Goal: Check status: Check status

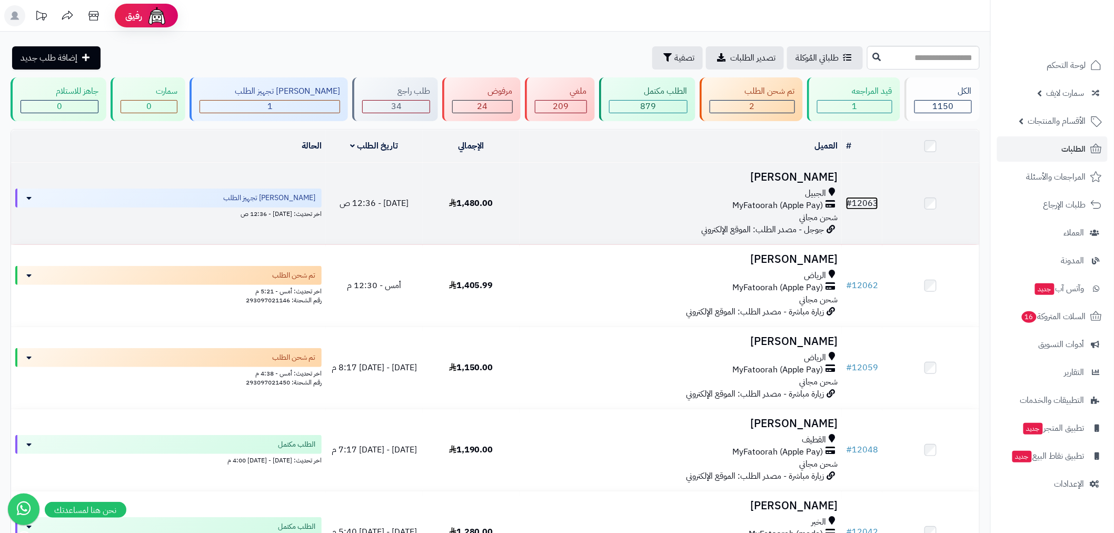
click at [865, 202] on link "# 12063" at bounding box center [862, 203] width 32 height 13
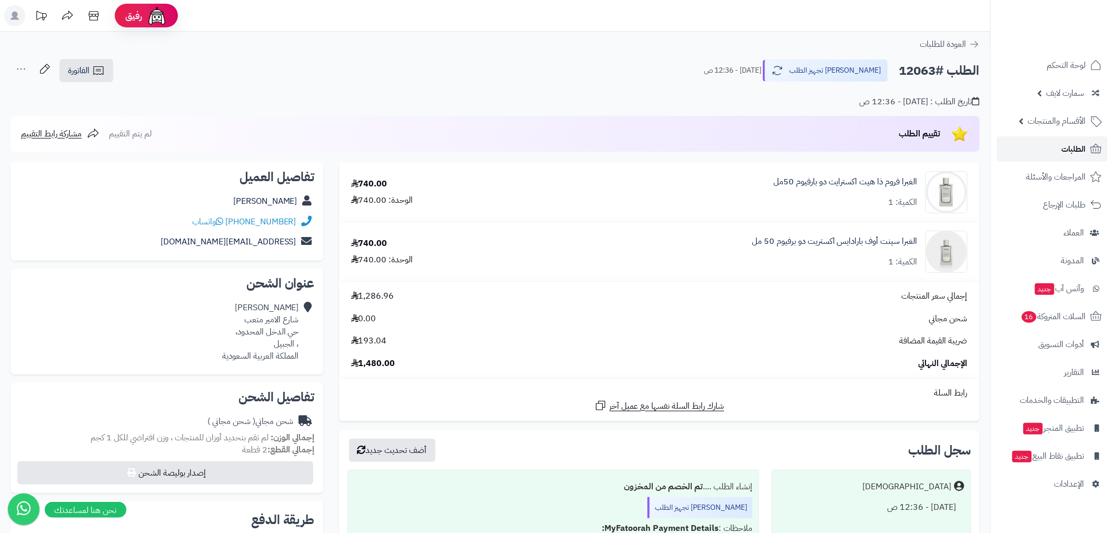
click at [1059, 148] on link "الطلبات" at bounding box center [1052, 148] width 111 height 25
